Goal: Book appointment/travel/reservation

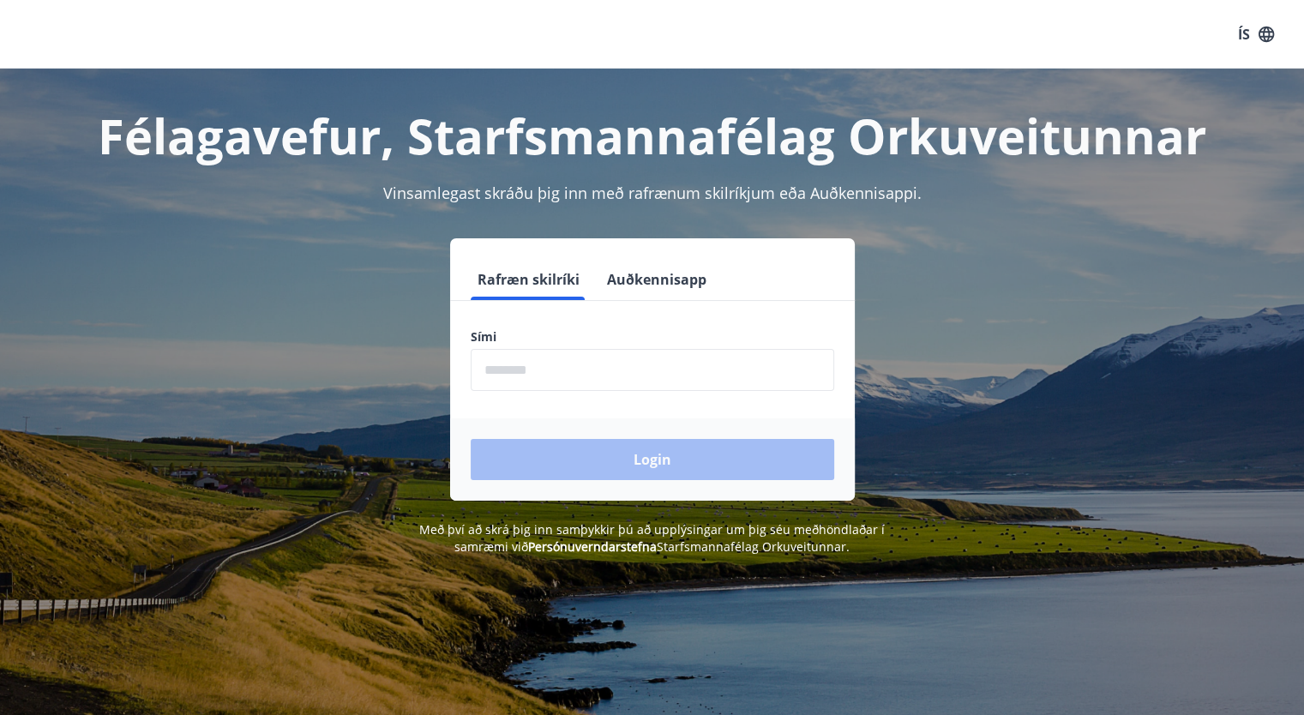
click at [567, 368] on input "phone" at bounding box center [652, 370] width 363 height 42
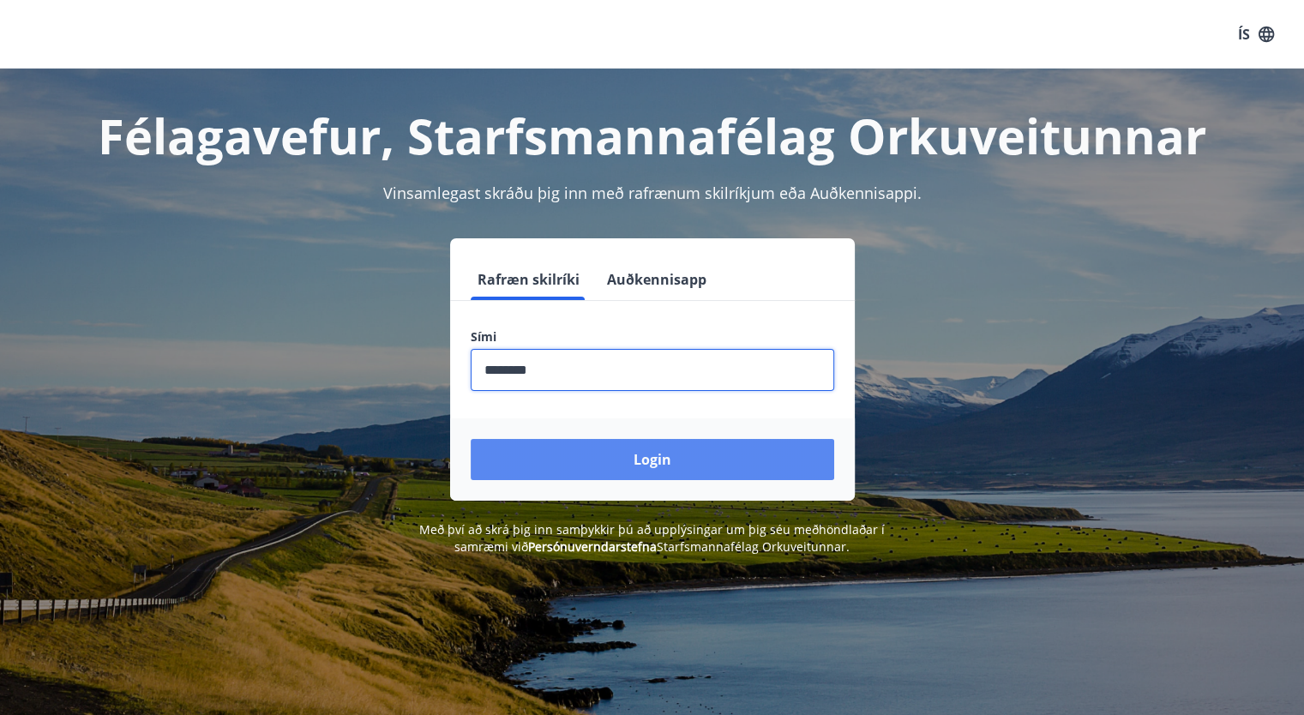
type input "********"
click at [783, 465] on button "Login" at bounding box center [652, 459] width 363 height 41
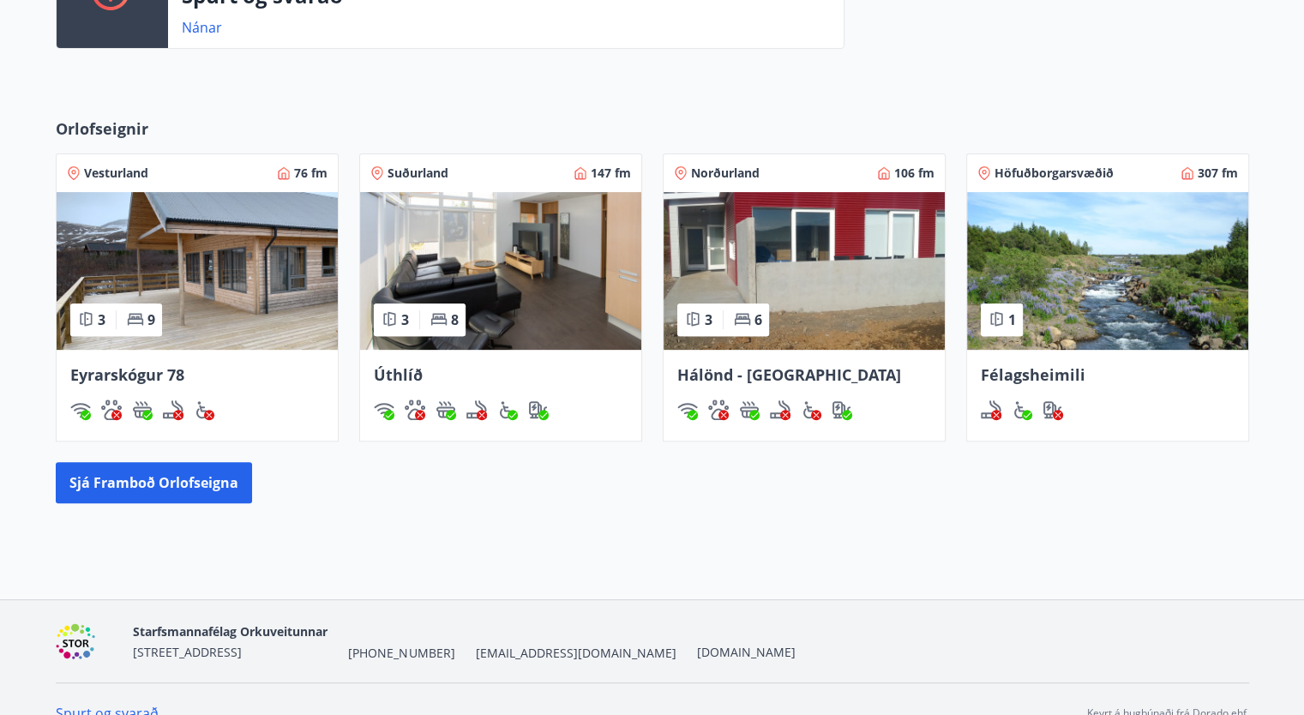
scroll to position [573, 0]
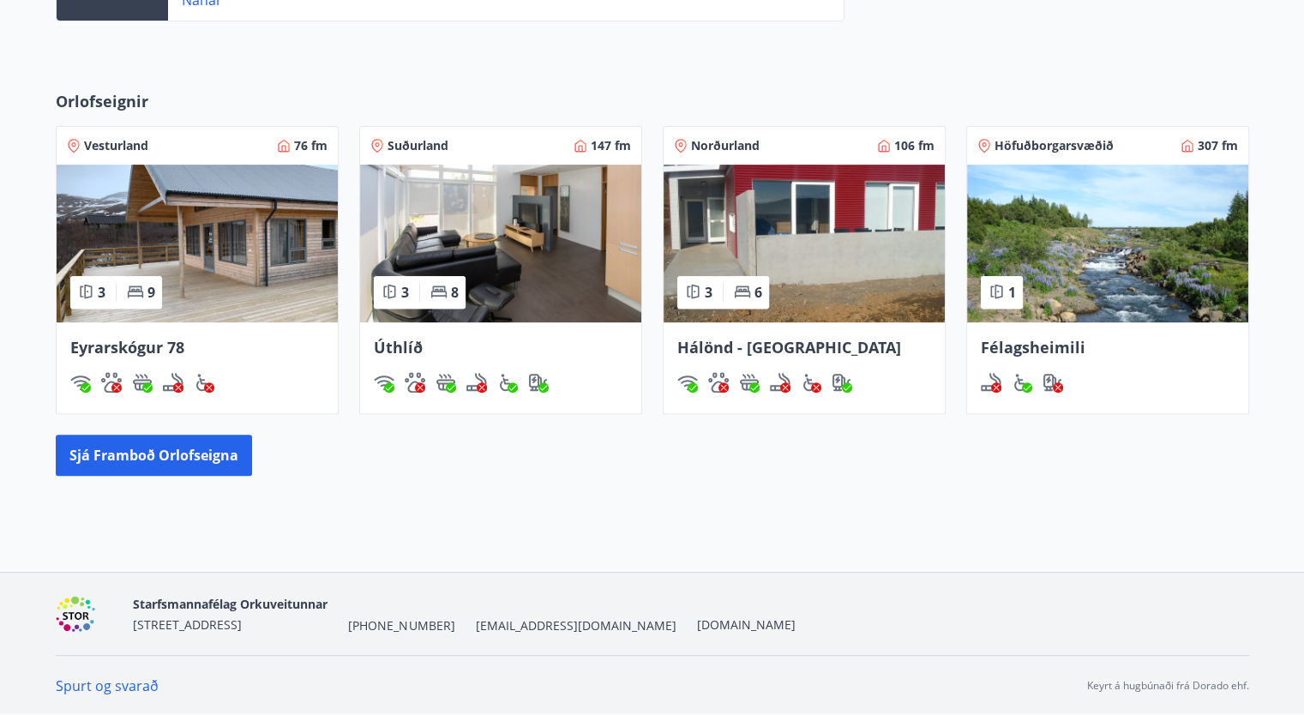
click at [1070, 347] on span "Félagsheimili" at bounding box center [1033, 347] width 105 height 21
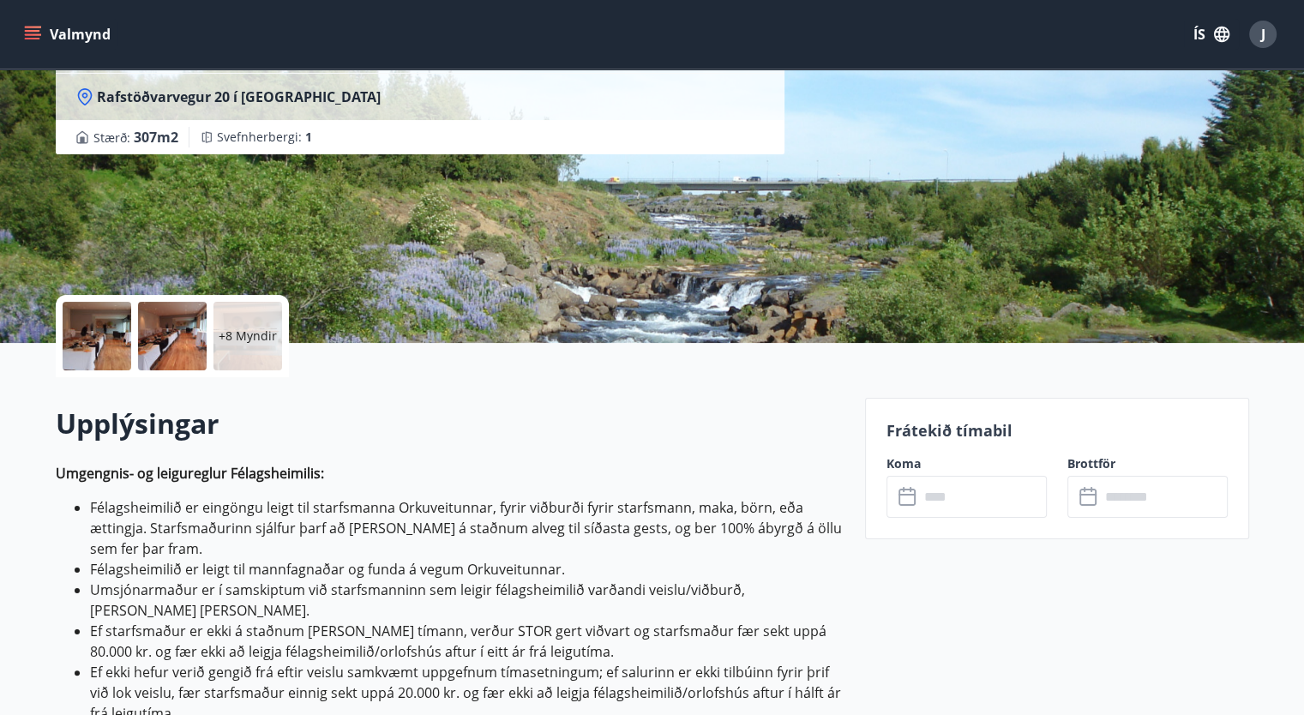
scroll to position [343, 0]
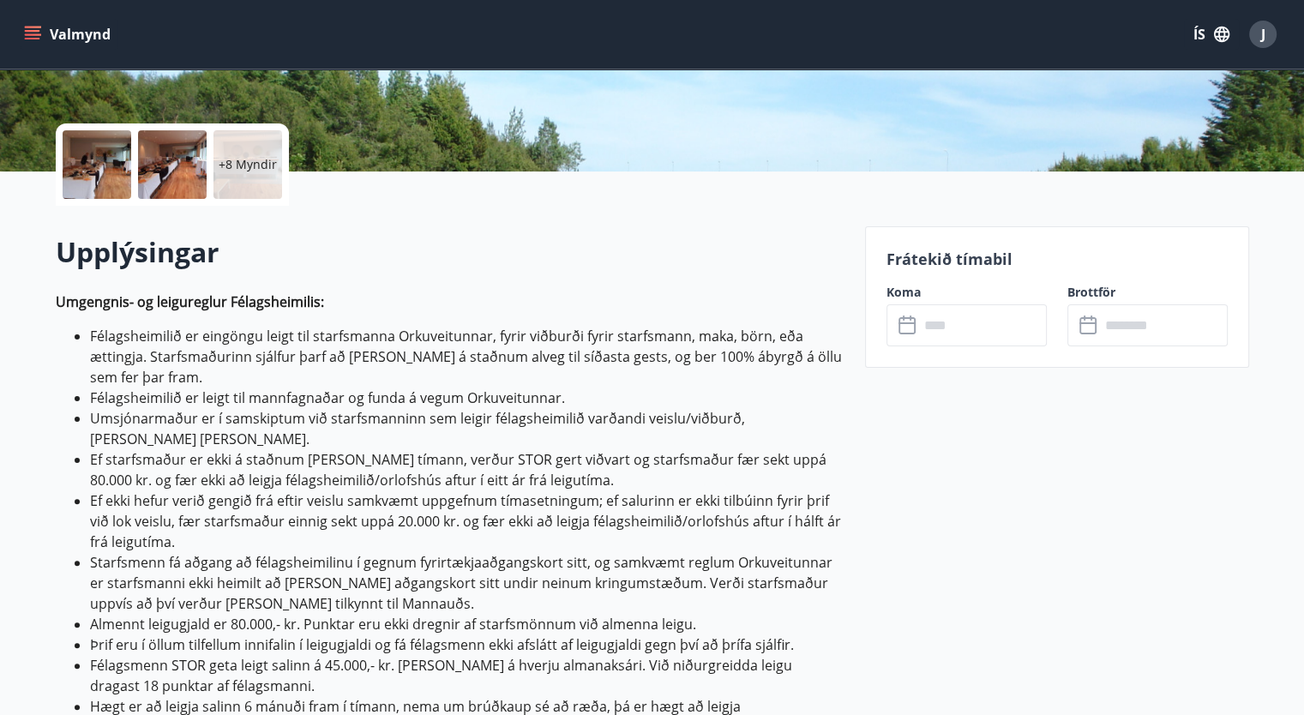
click at [971, 321] on input "text" at bounding box center [983, 325] width 128 height 42
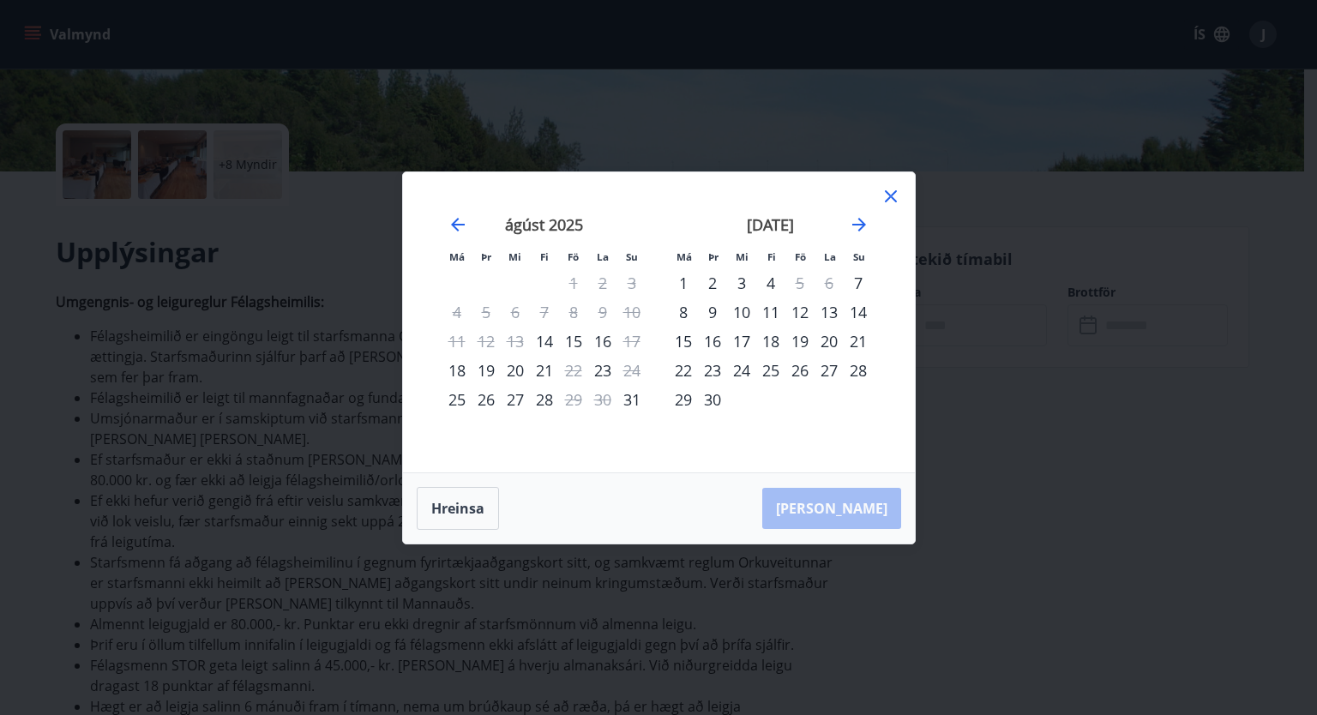
click at [830, 334] on div "20" at bounding box center [828, 341] width 29 height 29
click at [889, 186] on icon at bounding box center [890, 196] width 21 height 21
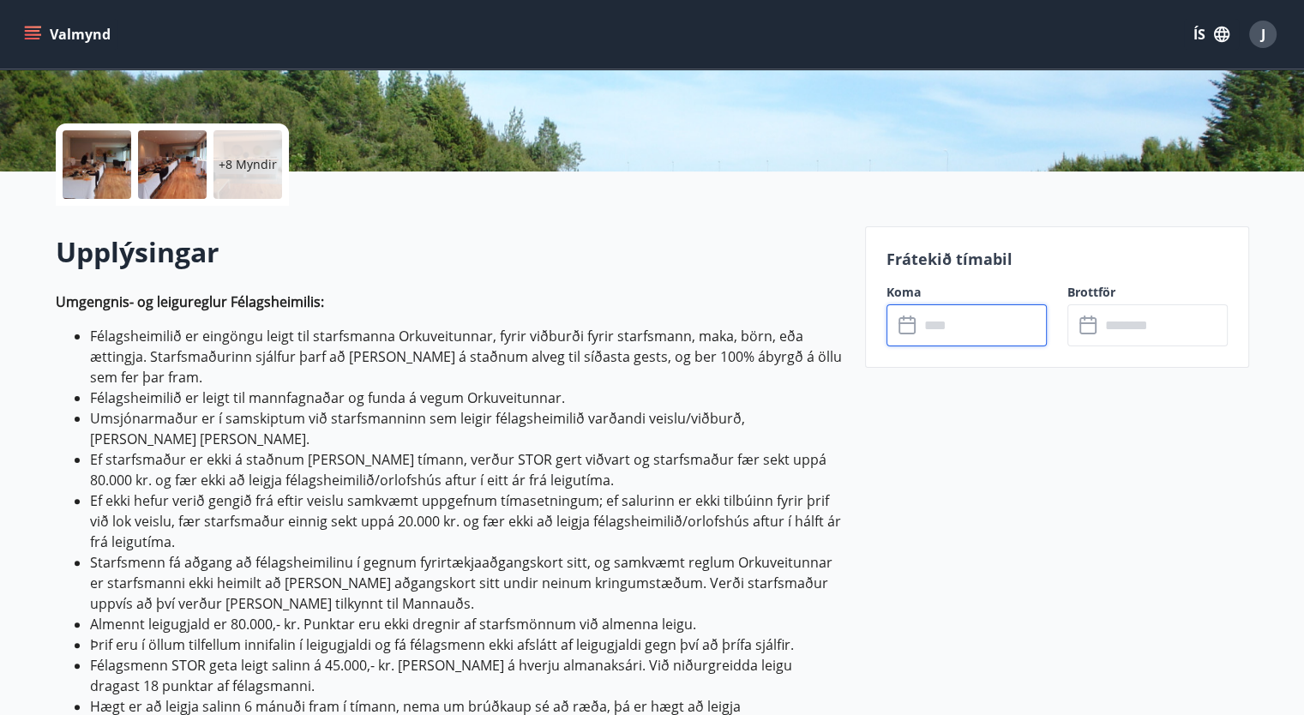
click at [994, 338] on input "text" at bounding box center [983, 325] width 128 height 42
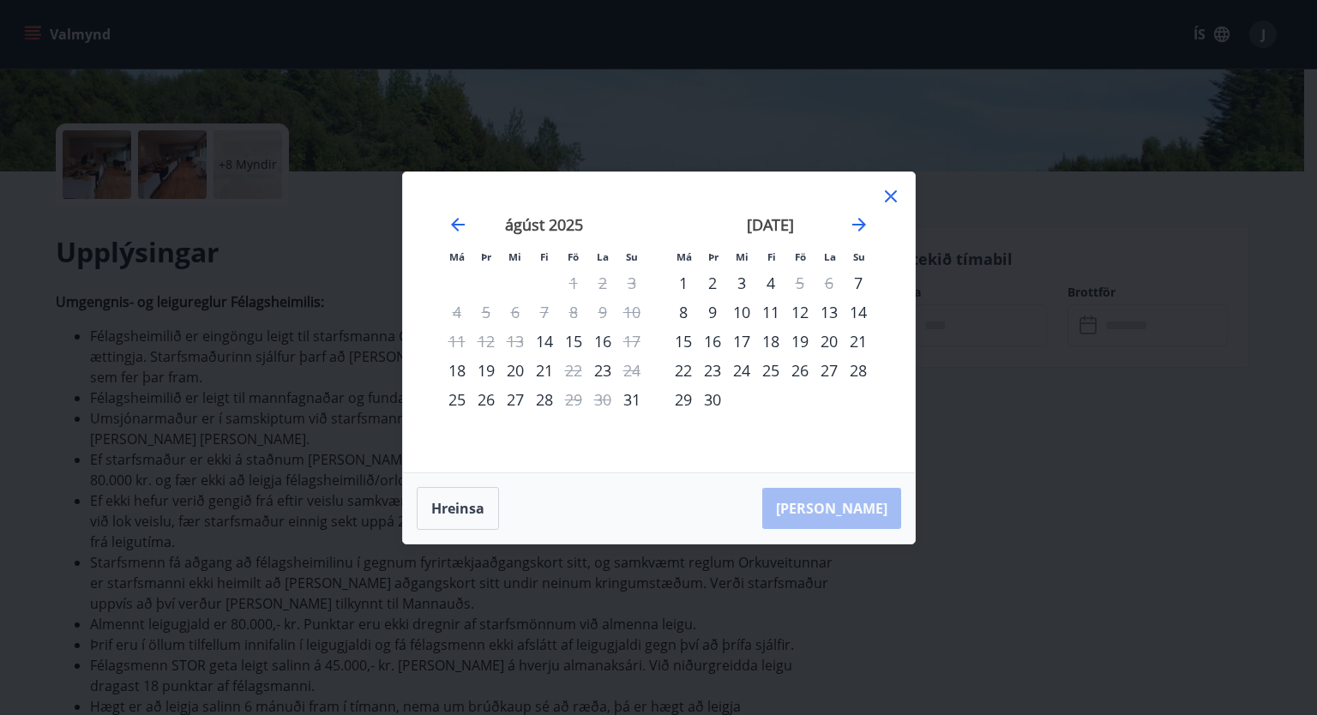
click at [833, 338] on div "20" at bounding box center [828, 341] width 29 height 29
drag, startPoint x: 892, startPoint y: 200, endPoint x: 892, endPoint y: 189, distance: 10.3
click at [892, 198] on icon at bounding box center [890, 196] width 21 height 21
click at [892, 189] on icon at bounding box center [890, 196] width 21 height 21
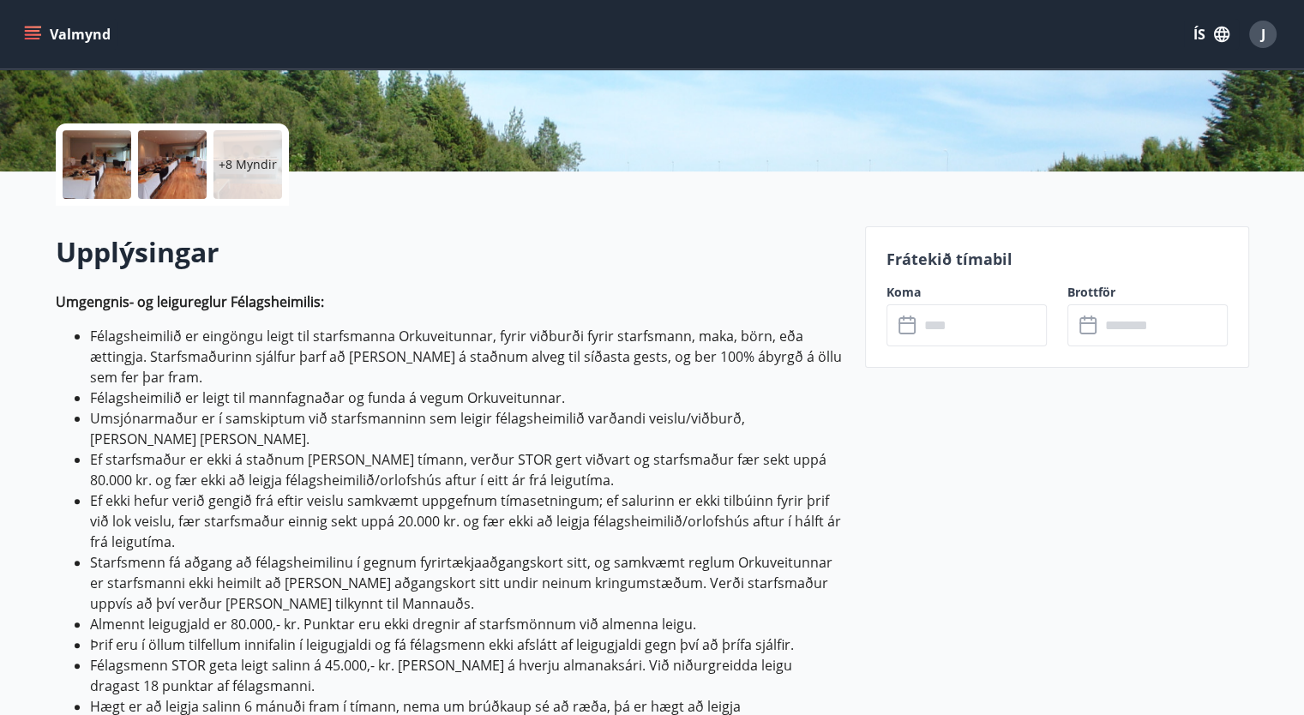
click at [1162, 345] on input "text" at bounding box center [1164, 325] width 128 height 42
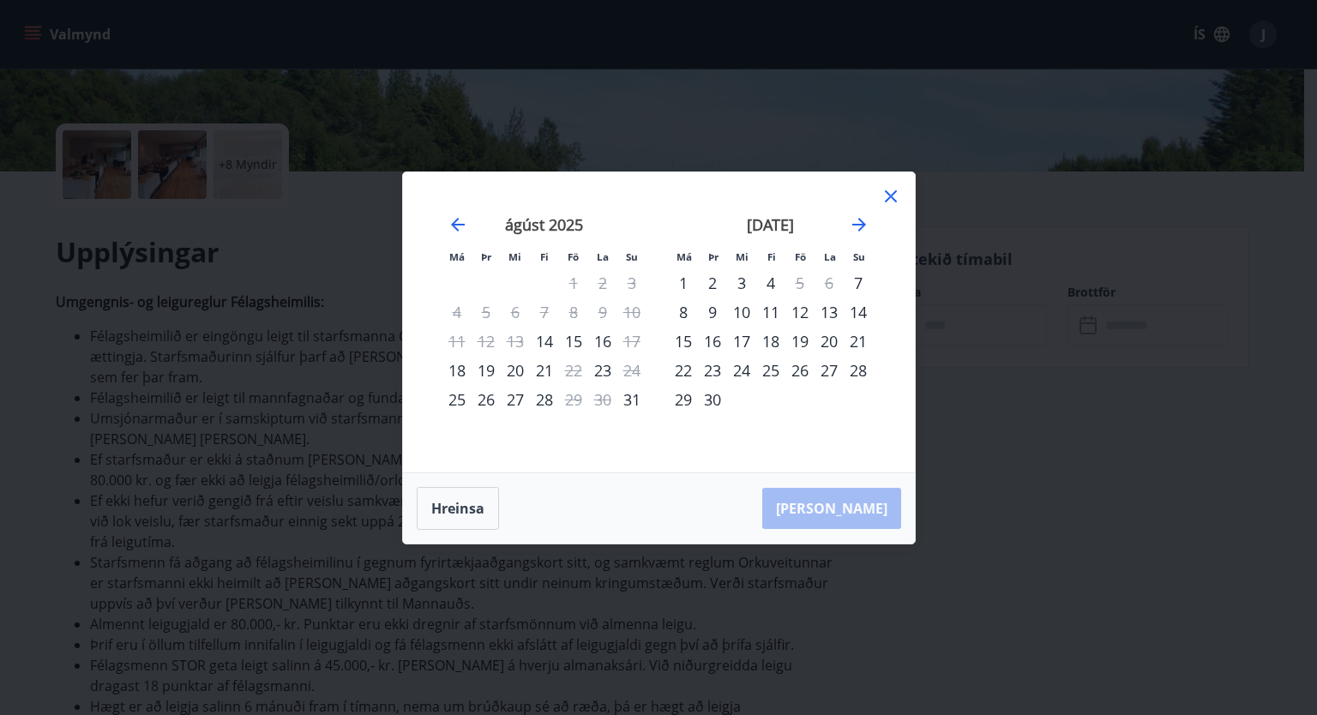
click at [830, 340] on div "20" at bounding box center [828, 341] width 29 height 29
click at [886, 191] on icon at bounding box center [891, 196] width 12 height 12
